Goal: Information Seeking & Learning: Learn about a topic

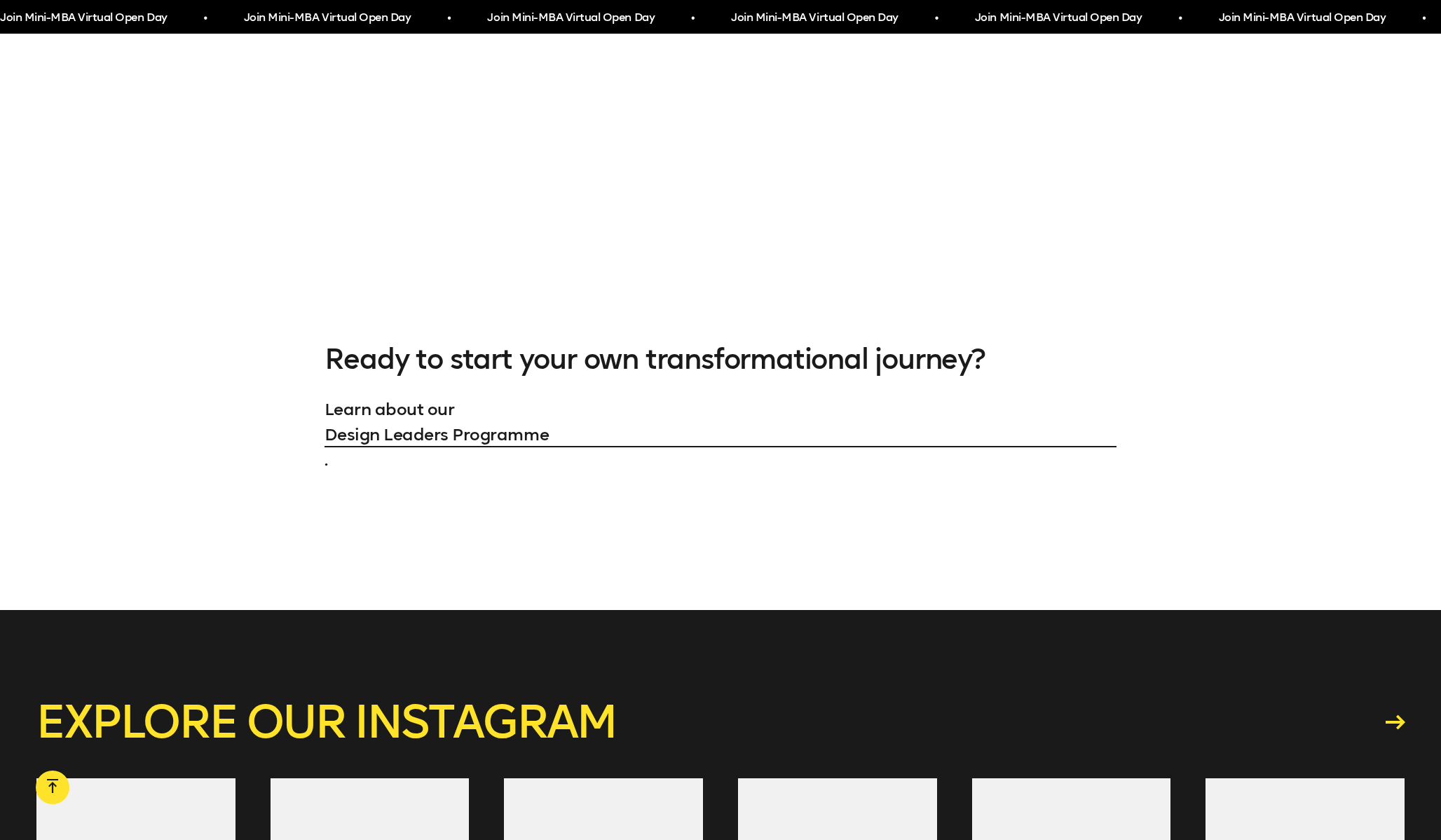
scroll to position [2213, 0]
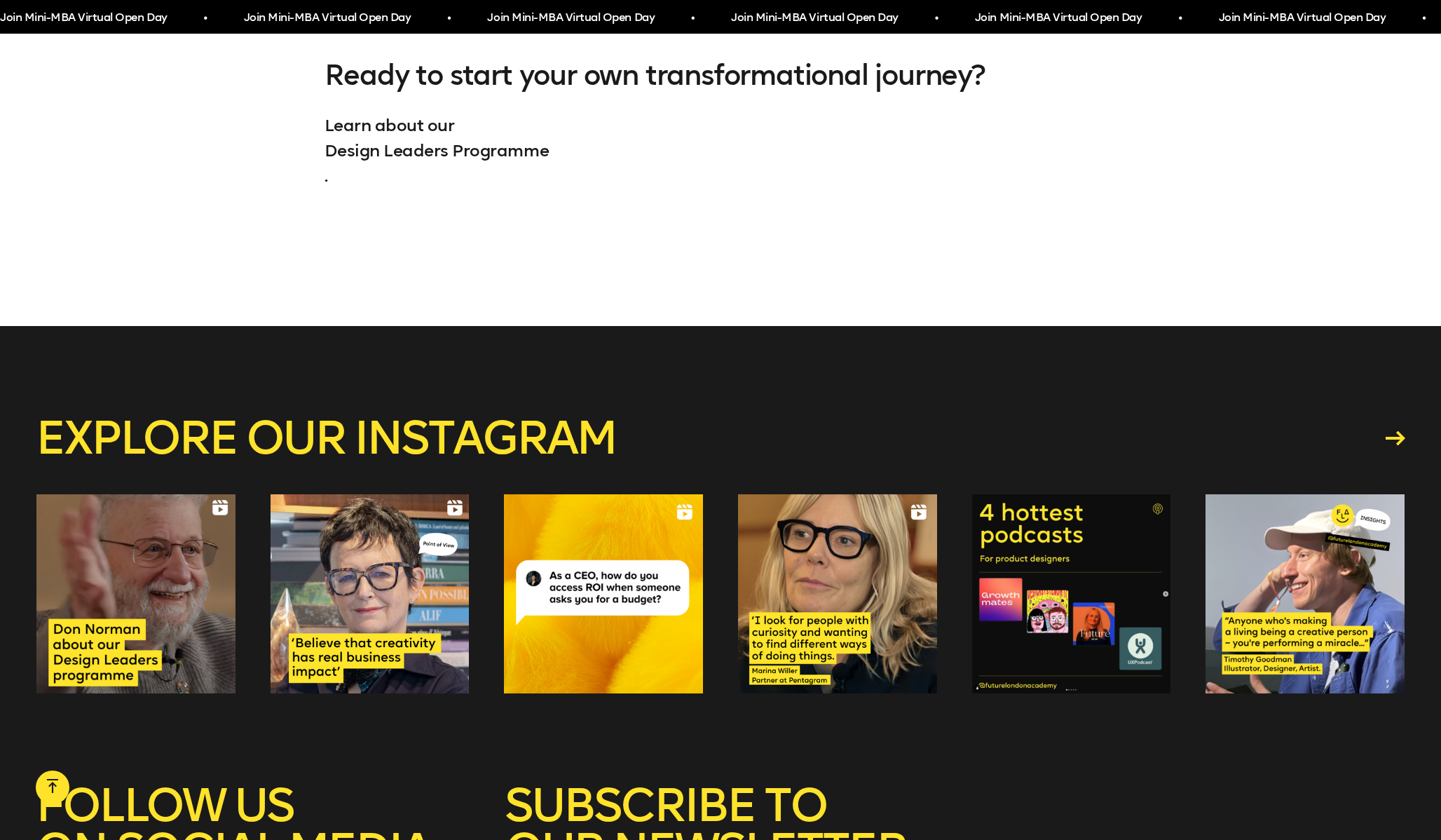
click at [521, 154] on link "Design Leaders Programme" at bounding box center [720, 150] width 793 height 26
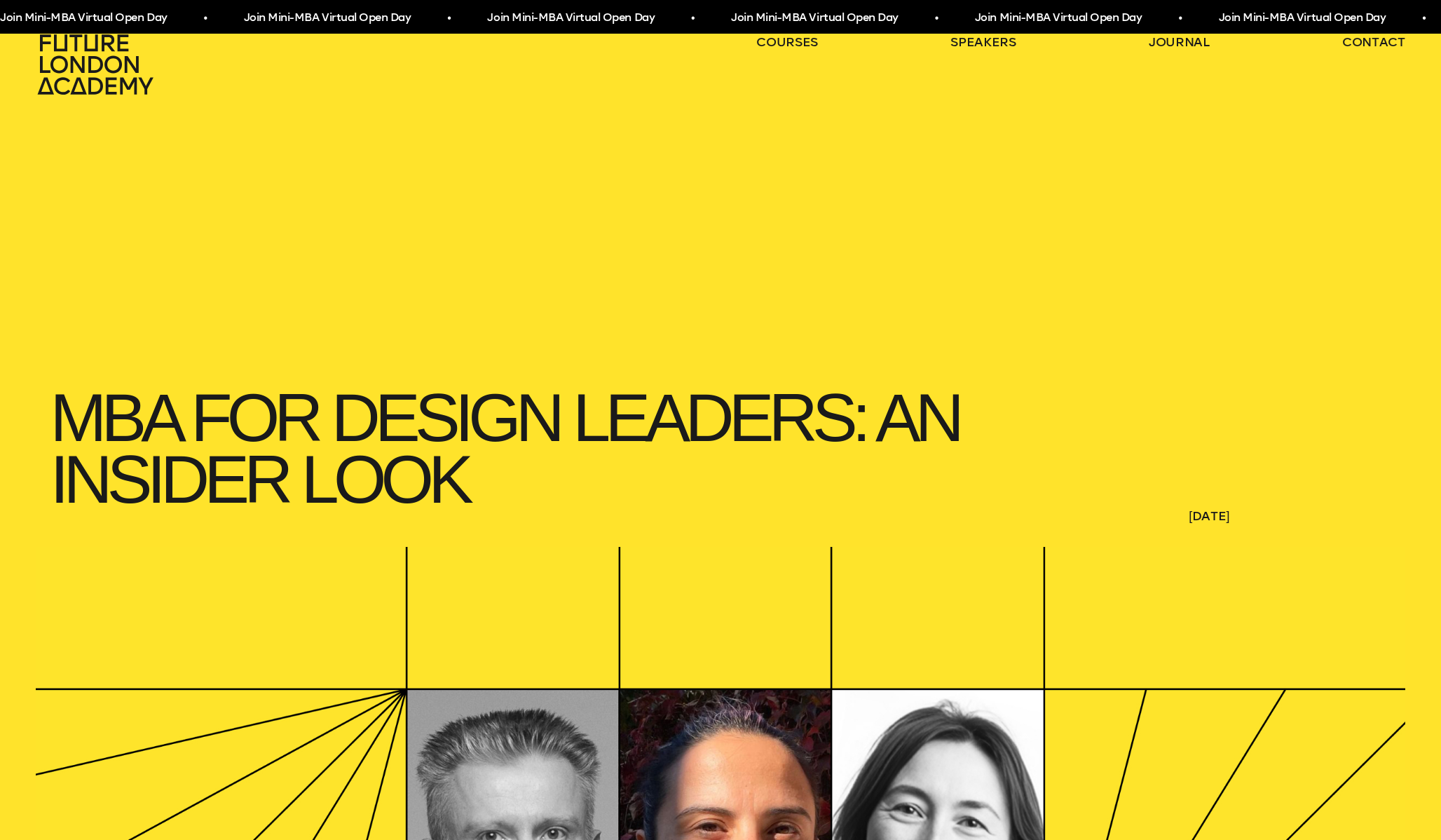
scroll to position [0, 0]
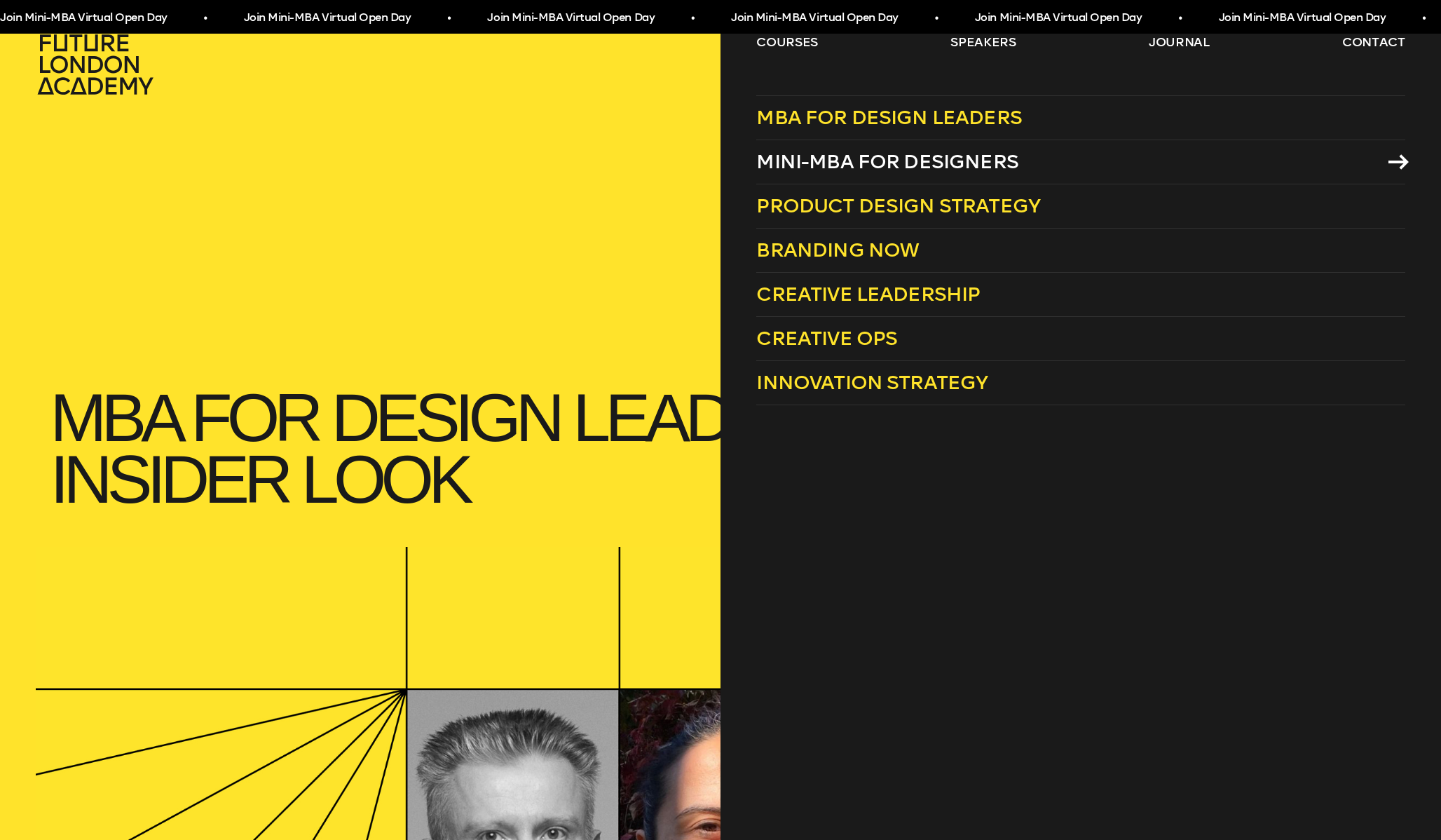
click at [860, 158] on span "Mini-MBA for Designers" at bounding box center [886, 161] width 262 height 23
click at [938, 373] on span "Innovation Strategy" at bounding box center [872, 382] width 232 height 23
click at [876, 156] on span "Mini-MBA for Designers" at bounding box center [886, 161] width 262 height 23
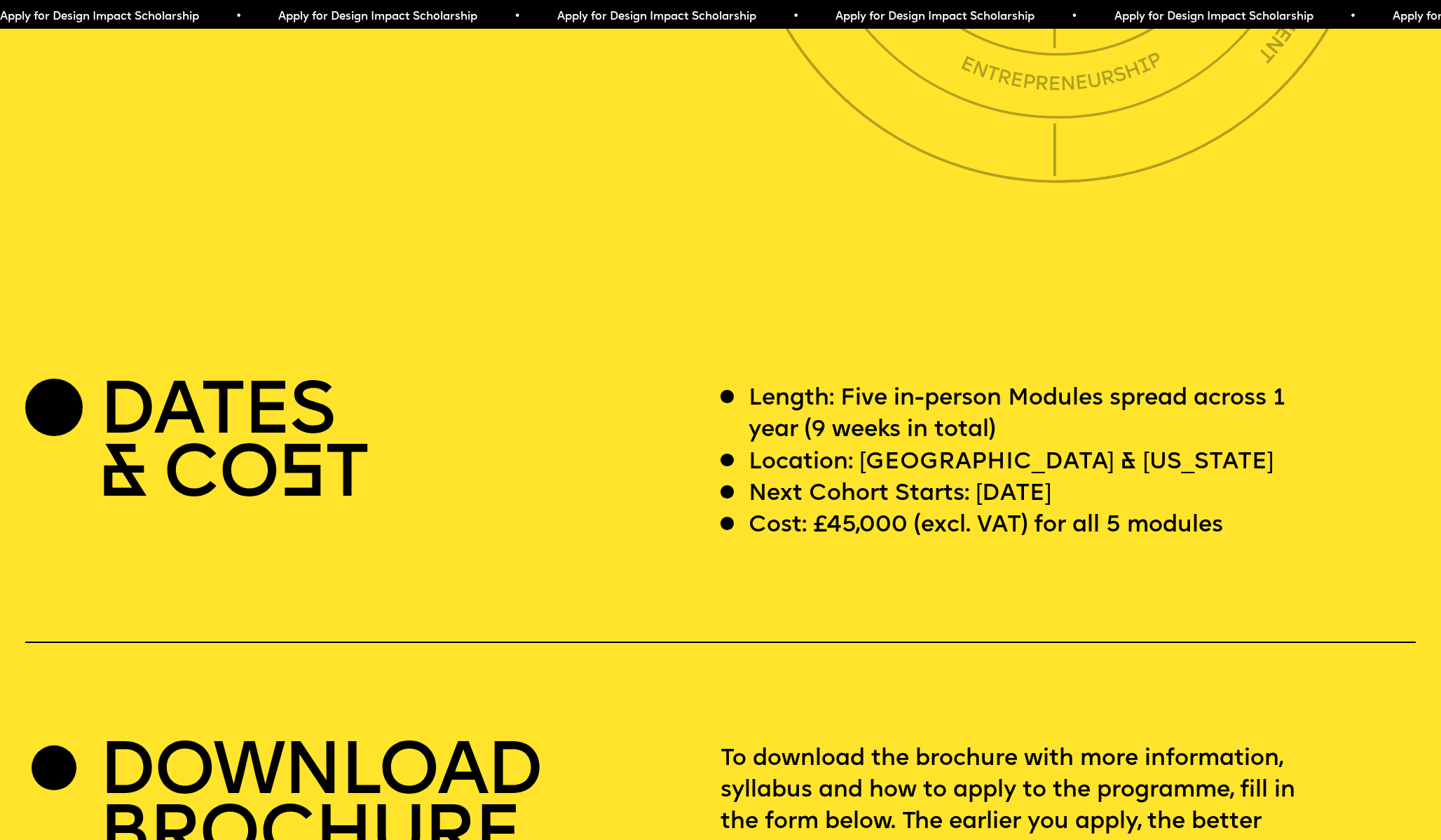
scroll to position [5761, 0]
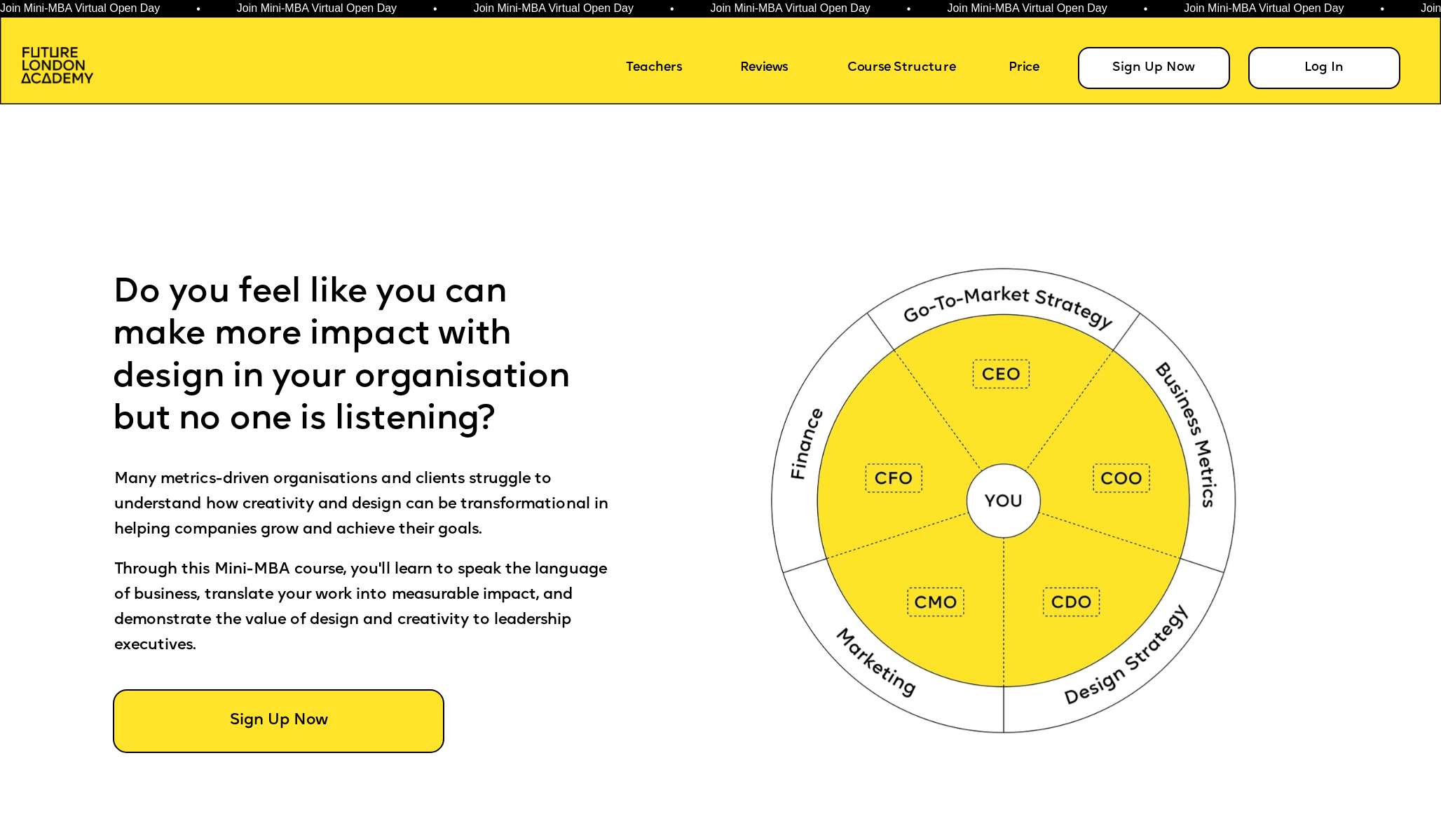
scroll to position [974, 0]
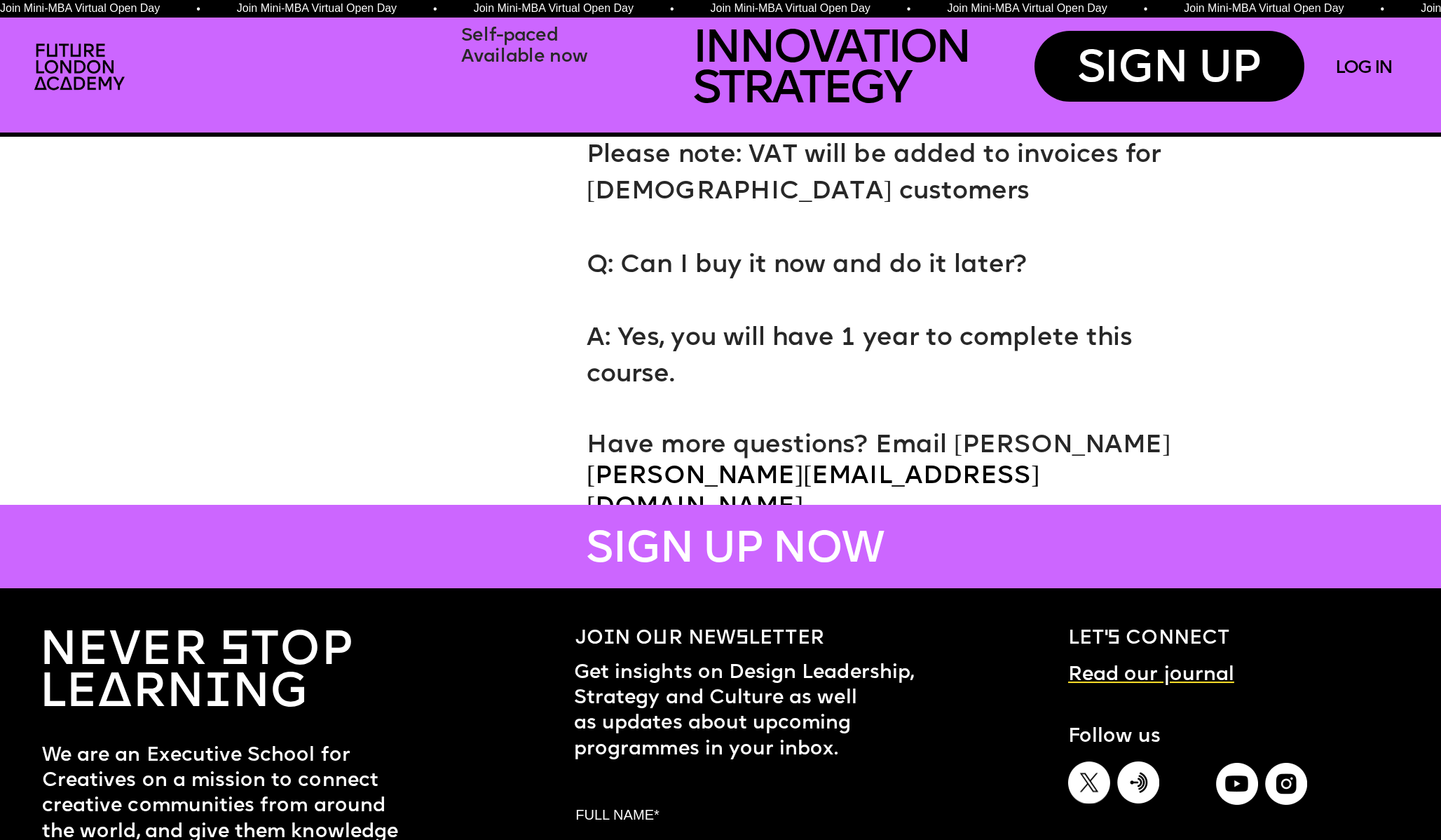
scroll to position [10740, 0]
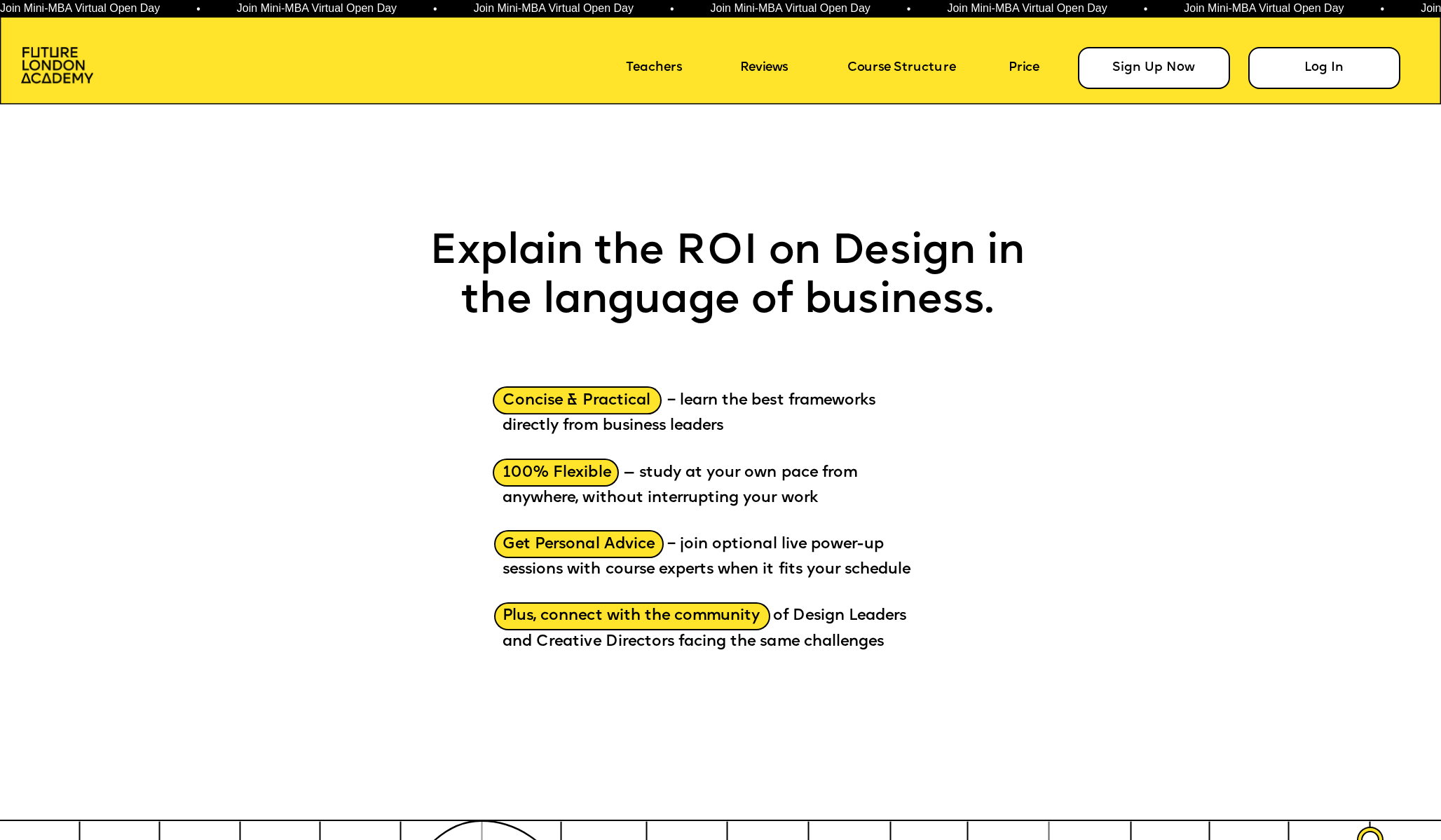
scroll to position [2137, 0]
